Goal: Information Seeking & Learning: Learn about a topic

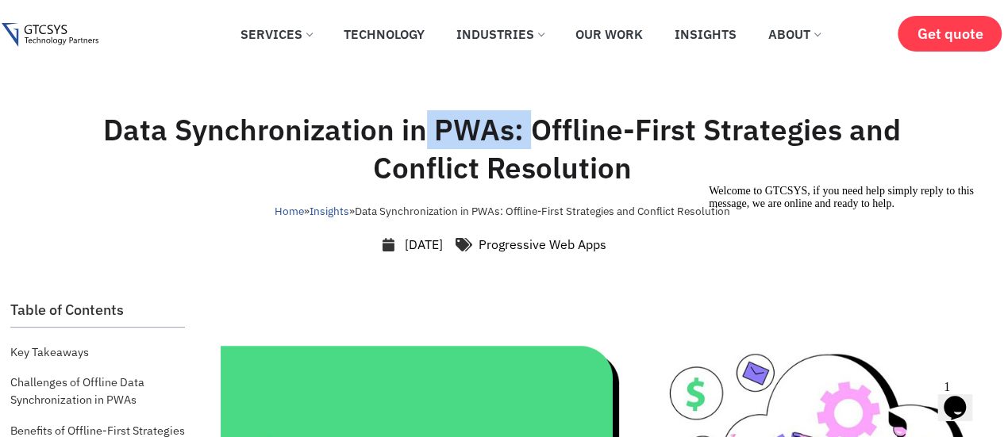
drag, startPoint x: 422, startPoint y: 121, endPoint x: 530, endPoint y: 139, distance: 109.3
click at [531, 139] on h1 "Data Synchronization in PWAs: Offline-First Strategies and Conflict Resolution" at bounding box center [502, 149] width 900 height 76
click at [530, 139] on h1 "Data Synchronization in PWAs: Offline-First Strategies and Conflict Resolution" at bounding box center [502, 149] width 900 height 76
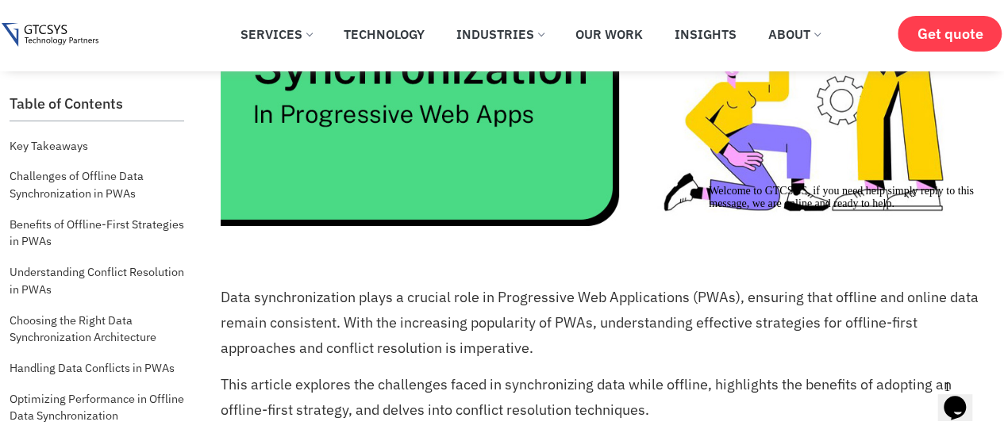
scroll to position [476, 0]
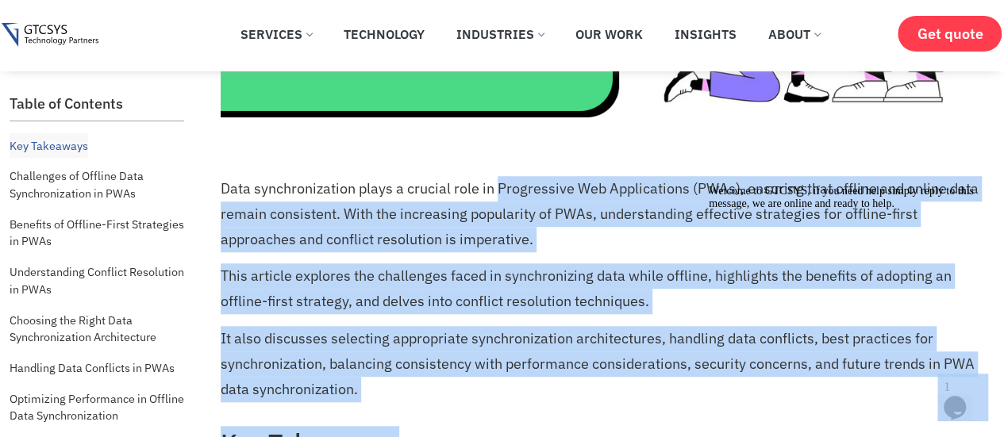
drag, startPoint x: 1199, startPoint y: 364, endPoint x: 832, endPoint y: 202, distance: 401.6
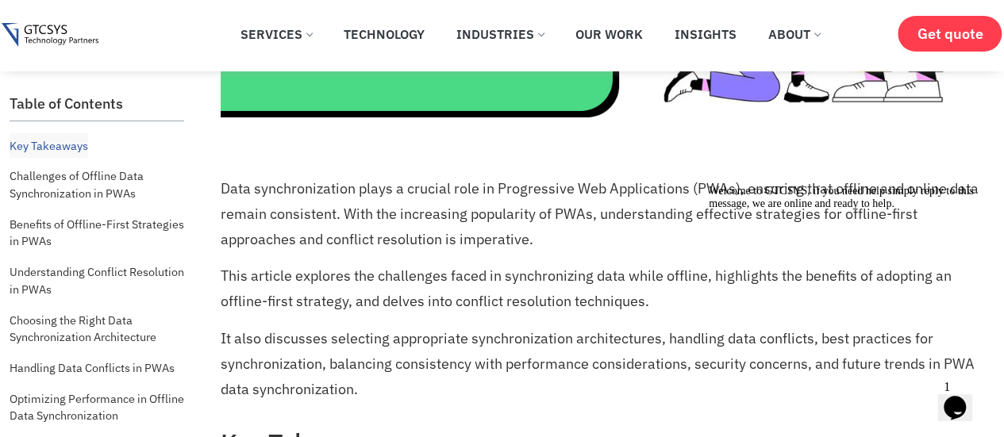
click at [832, 202] on div "Welcome to GTCSYS, if you need help simply reply to this message, we are online…" at bounding box center [852, 197] width 286 height 25
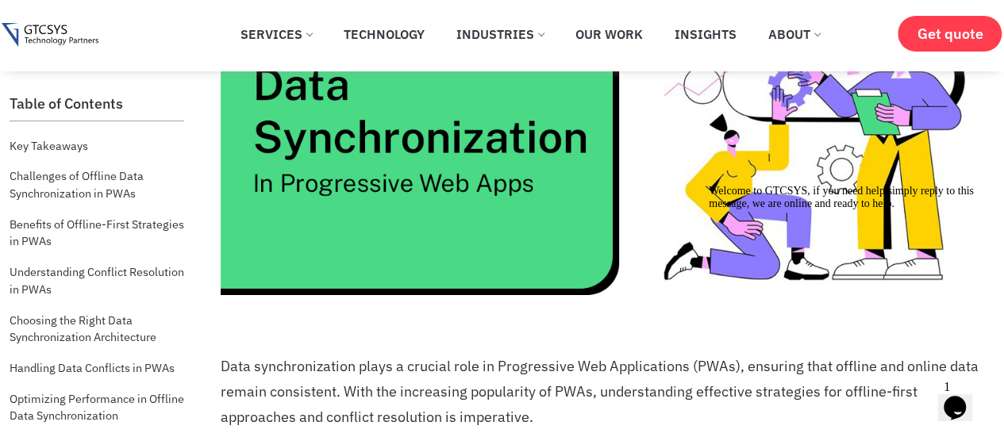
scroll to position [317, 0]
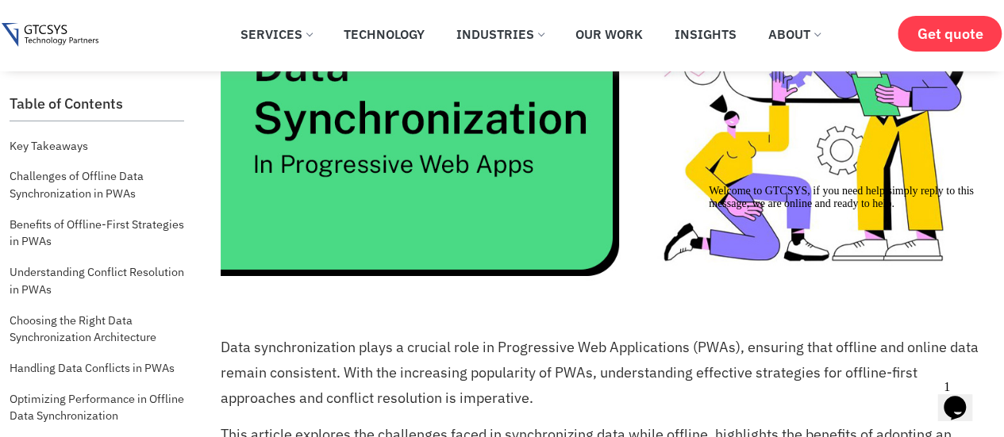
click at [583, 342] on p "Data synchronization plays a crucial role in Progressive Web Applications (PWAs…" at bounding box center [606, 373] width 770 height 76
drag, startPoint x: 633, startPoint y: 217, endPoint x: 598, endPoint y: 350, distance: 137.8
click at [598, 350] on p "Data synchronization plays a crucial role in Progressive Web Applications (PWAs…" at bounding box center [606, 373] width 770 height 76
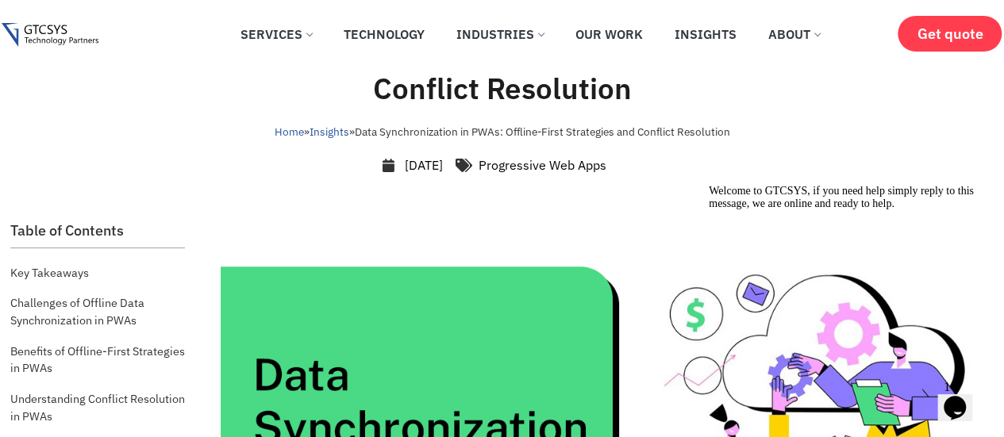
scroll to position [0, 0]
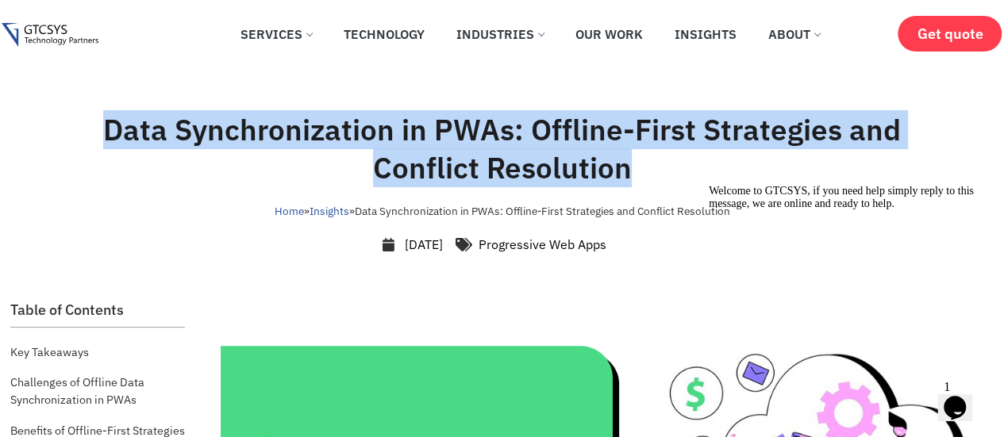
drag, startPoint x: 107, startPoint y: 131, endPoint x: 662, endPoint y: 193, distance: 558.2
click at [662, 193] on div "Data Synchronization in PWAs: Offline-First Strategies and Conflict Resolution …" at bounding box center [502, 182] width 1000 height 143
copy h1 "Data Synchronization in PWAs: Offline-First Strategies and Conflict Resolution"
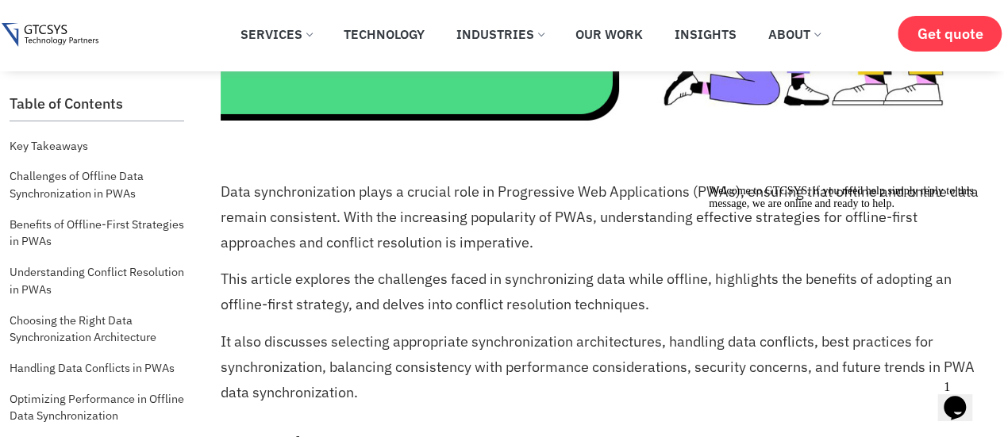
scroll to position [476, 0]
